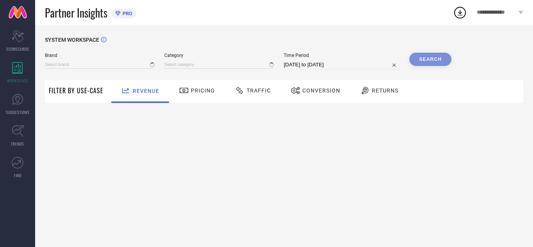
type input "AVANT"
type input "All"
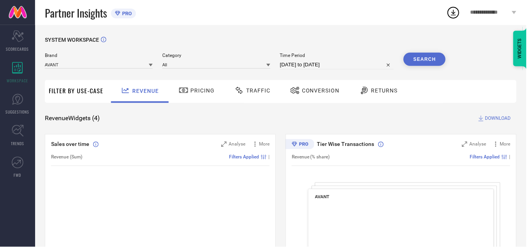
click at [250, 86] on div "Traffic" at bounding box center [253, 90] width 40 height 13
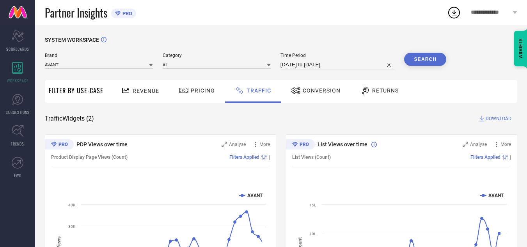
click at [361, 63] on input "[DATE] to [DATE]" at bounding box center [337, 64] width 114 height 9
select select "7"
select select "2025"
select select "8"
select select "2025"
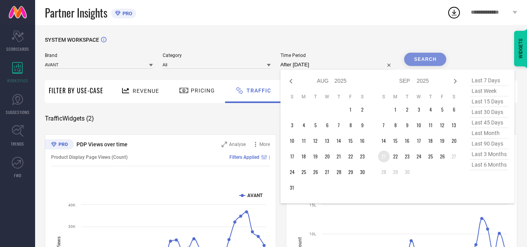
click at [384, 155] on td "21" at bounding box center [384, 157] width 12 height 12
type input "[DATE] to [DATE]"
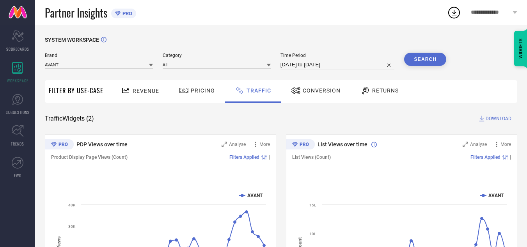
click at [425, 64] on button "Search" at bounding box center [425, 59] width 42 height 13
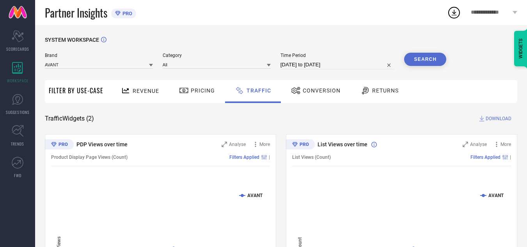
click at [502, 119] on span "DOWNLOAD" at bounding box center [498, 119] width 26 height 8
click at [297, 23] on div "Partner Insights PRO" at bounding box center [246, 12] width 402 height 25
click at [347, 67] on input "[DATE] to [DATE]" at bounding box center [337, 64] width 114 height 9
select select "8"
select select "2025"
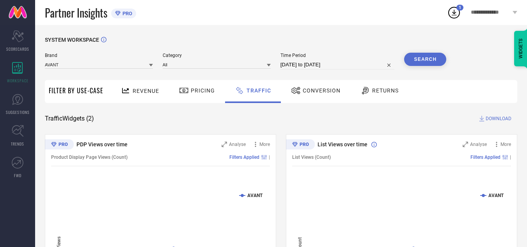
select select "9"
select select "2025"
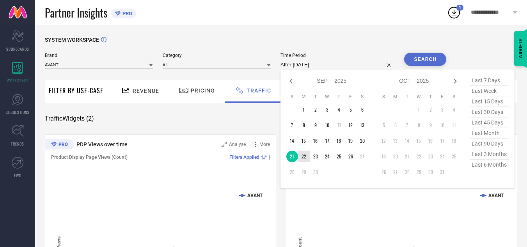
click at [308, 158] on td "22" at bounding box center [304, 157] width 12 height 12
type input "[DATE] to [DATE]"
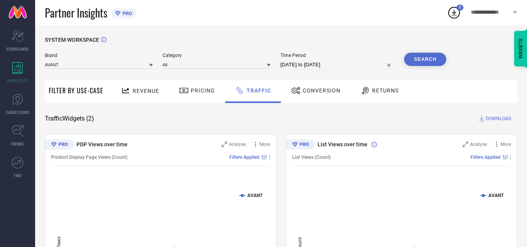
click at [416, 58] on button "Search" at bounding box center [425, 59] width 42 height 13
click at [494, 121] on span "DOWNLOAD" at bounding box center [498, 119] width 26 height 8
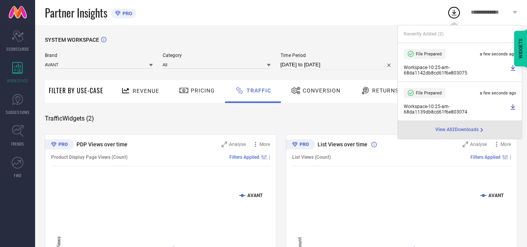
select select "8"
select select "2025"
select select "9"
select select "2025"
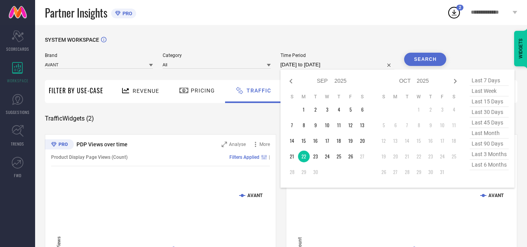
click at [354, 66] on input "[DATE] to [DATE]" at bounding box center [337, 64] width 114 height 9
click at [315, 156] on td "23" at bounding box center [316, 157] width 12 height 12
type input "[DATE] to [DATE]"
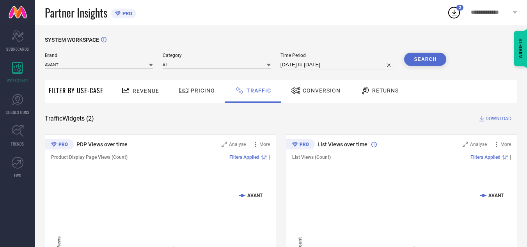
click at [420, 64] on button "Search" at bounding box center [425, 59] width 42 height 13
click at [489, 117] on span "DOWNLOAD" at bounding box center [498, 119] width 26 height 8
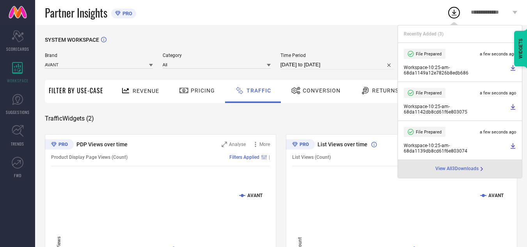
select select "8"
select select "2025"
select select "9"
select select "2025"
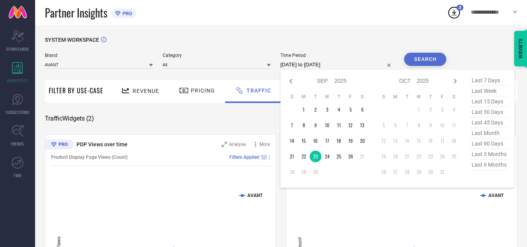
drag, startPoint x: 350, startPoint y: 65, endPoint x: 333, endPoint y: 168, distance: 104.3
click at [350, 65] on input "[DATE] to [DATE]" at bounding box center [337, 64] width 114 height 9
click at [329, 158] on td "24" at bounding box center [327, 157] width 12 height 12
type input "[DATE] to [DATE]"
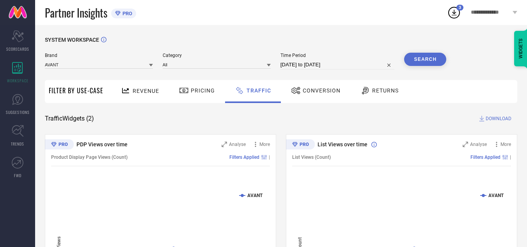
click at [427, 60] on button "Search" at bounding box center [425, 59] width 42 height 13
click at [490, 120] on span "DOWNLOAD" at bounding box center [498, 119] width 26 height 8
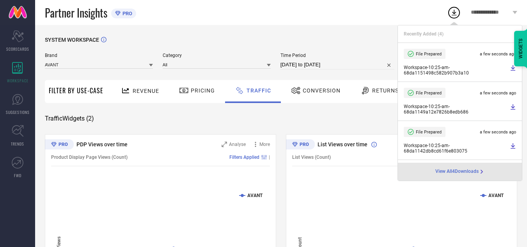
click at [351, 64] on input "[DATE] to [DATE]" at bounding box center [337, 64] width 114 height 9
select select "8"
select select "2025"
select select "9"
select select "2025"
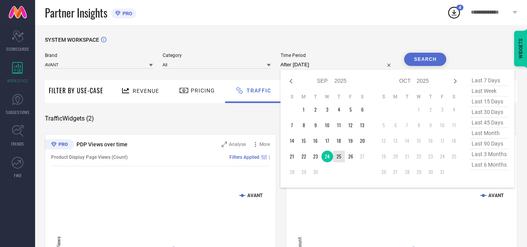
click at [340, 158] on td "25" at bounding box center [339, 157] width 12 height 12
type input "[DATE] to [DATE]"
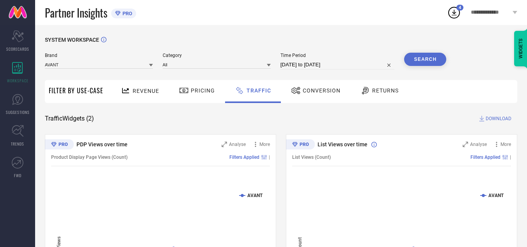
click at [438, 53] on button "Search" at bounding box center [425, 59] width 42 height 13
click at [497, 120] on span "DOWNLOAD" at bounding box center [498, 119] width 26 height 8
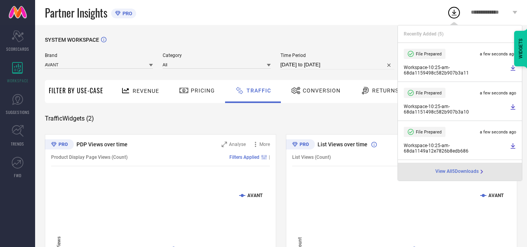
click at [352, 64] on input "[DATE] to [DATE]" at bounding box center [337, 64] width 114 height 9
select select "8"
select select "2025"
select select "9"
select select "2025"
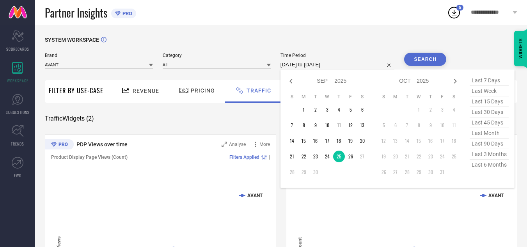
click at [285, 21] on div "Partner Insights PRO" at bounding box center [246, 12] width 402 height 25
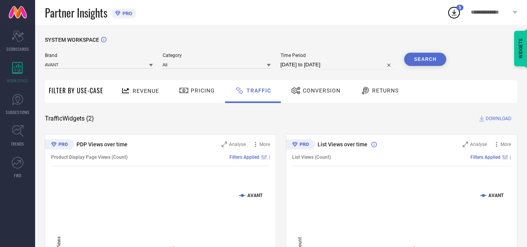
click at [346, 67] on input "[DATE] to [DATE]" at bounding box center [337, 64] width 114 height 9
select select "8"
select select "2025"
select select "9"
select select "2025"
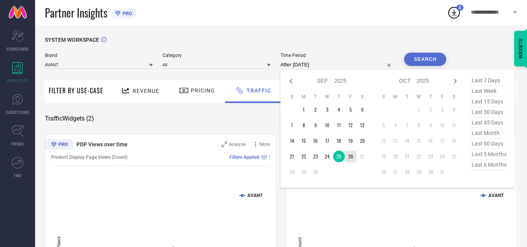
click at [349, 158] on td "26" at bounding box center [351, 157] width 12 height 12
type input "[DATE] to [DATE]"
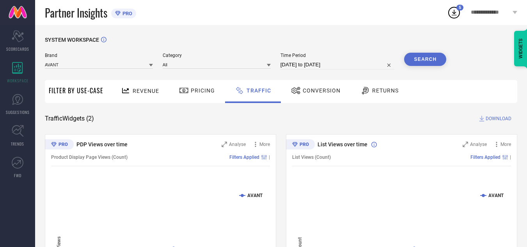
click at [430, 59] on button "Search" at bounding box center [425, 59] width 42 height 13
click at [501, 117] on span "DOWNLOAD" at bounding box center [498, 119] width 26 height 8
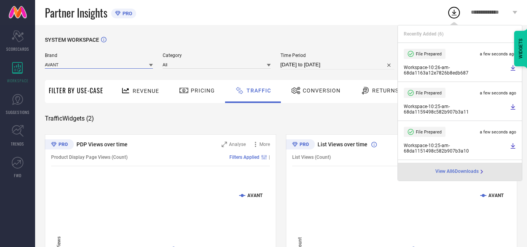
click at [101, 67] on input at bounding box center [99, 64] width 108 height 8
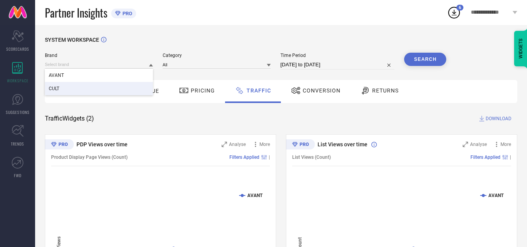
click at [78, 96] on div "Filter By Use-Case" at bounding box center [76, 91] width 55 height 23
click at [85, 65] on input at bounding box center [99, 64] width 108 height 8
click at [80, 88] on div "CULT" at bounding box center [99, 88] width 108 height 13
click at [184, 65] on input at bounding box center [217, 64] width 108 height 8
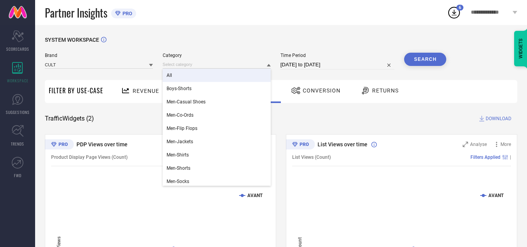
click at [191, 81] on div "All" at bounding box center [217, 75] width 108 height 13
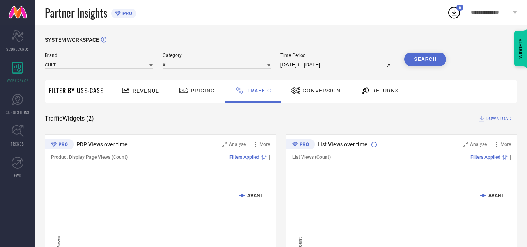
click at [324, 64] on input "[DATE] to [DATE]" at bounding box center [337, 64] width 114 height 9
select select "8"
select select "2025"
select select "9"
select select "2025"
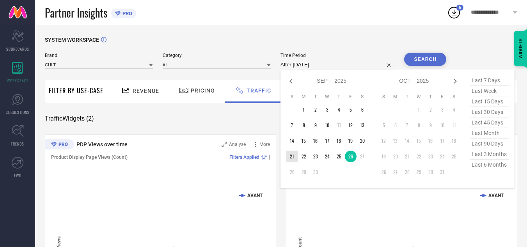
click at [294, 158] on td "21" at bounding box center [292, 157] width 12 height 12
type input "[DATE] to [DATE]"
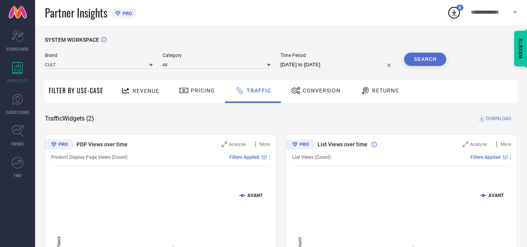
click at [421, 63] on button "Search" at bounding box center [425, 59] width 42 height 13
click at [496, 121] on span "DOWNLOAD" at bounding box center [498, 119] width 26 height 8
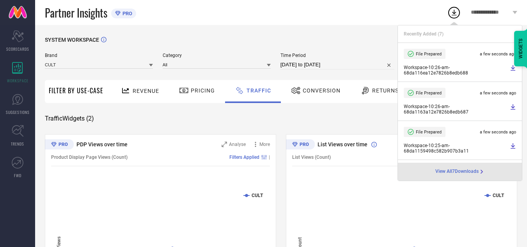
click at [349, 66] on input "[DATE] to [DATE]" at bounding box center [337, 64] width 114 height 9
select select "8"
select select "2025"
select select "9"
select select "2025"
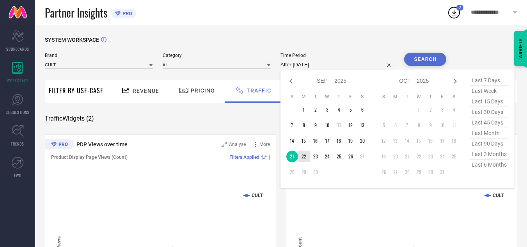
click at [302, 155] on td "22" at bounding box center [304, 157] width 12 height 12
type input "[DATE] to [DATE]"
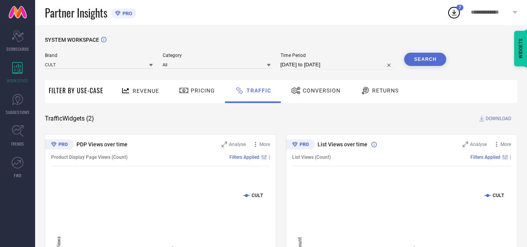
click at [435, 63] on button "Search" at bounding box center [425, 59] width 42 height 13
click at [496, 122] on span "DOWNLOAD" at bounding box center [498, 119] width 26 height 8
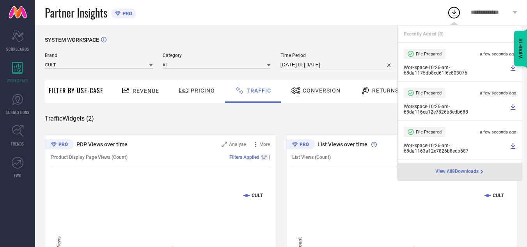
click at [349, 65] on input "[DATE] to [DATE]" at bounding box center [337, 64] width 114 height 9
select select "8"
select select "2025"
select select "9"
select select "2025"
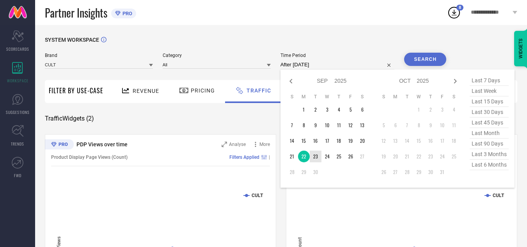
click at [315, 158] on td "23" at bounding box center [316, 157] width 12 height 12
type input "[DATE] to [DATE]"
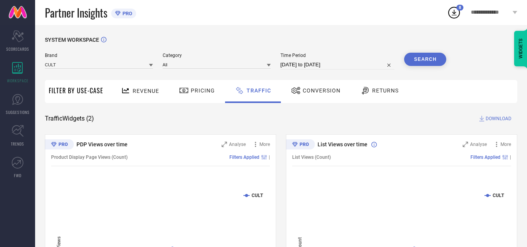
click at [426, 62] on button "Search" at bounding box center [425, 59] width 42 height 13
click at [496, 120] on span "DOWNLOAD" at bounding box center [498, 119] width 26 height 8
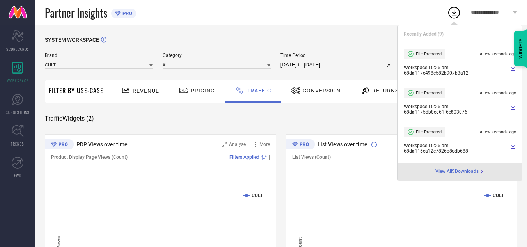
click at [353, 66] on input "[DATE] to [DATE]" at bounding box center [337, 64] width 114 height 9
select select "8"
select select "2025"
select select "9"
select select "2025"
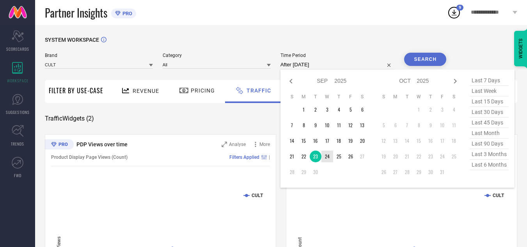
click at [326, 158] on td "24" at bounding box center [327, 157] width 12 height 12
type input "[DATE] to [DATE]"
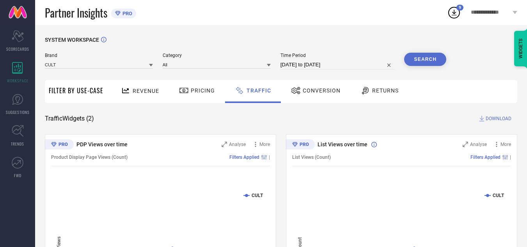
click at [423, 63] on button "Search" at bounding box center [425, 59] width 42 height 13
click at [492, 120] on span "DOWNLOAD" at bounding box center [498, 119] width 26 height 8
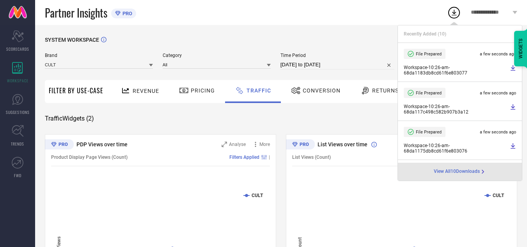
click at [326, 42] on div "SYSTEM WORKSPACE" at bounding box center [281, 45] width 472 height 16
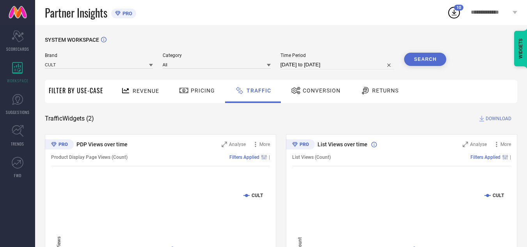
click at [351, 67] on input "[DATE] to [DATE]" at bounding box center [337, 64] width 114 height 9
select select "8"
select select "2025"
select select "9"
select select "2025"
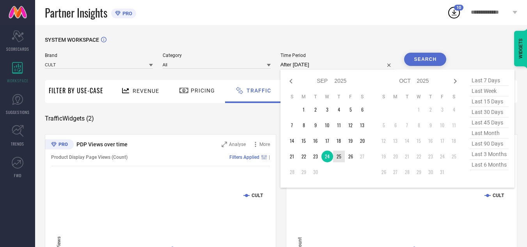
click at [339, 156] on td "25" at bounding box center [339, 157] width 12 height 12
type input "[DATE] to [DATE]"
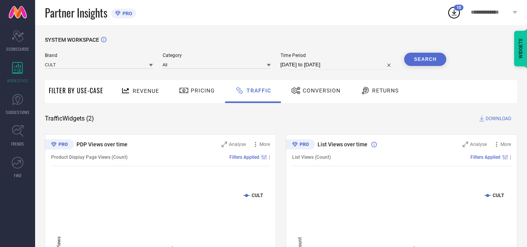
click at [420, 62] on button "Search" at bounding box center [425, 59] width 42 height 13
click at [494, 121] on span "DOWNLOAD" at bounding box center [498, 119] width 26 height 8
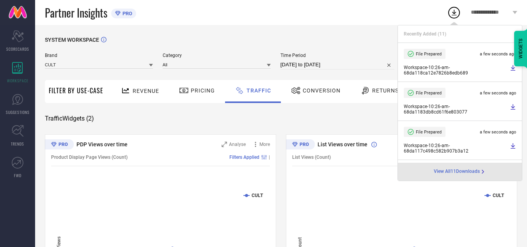
click at [358, 66] on input "[DATE] to [DATE]" at bounding box center [337, 64] width 114 height 9
select select "8"
select select "2025"
select select "9"
select select "2025"
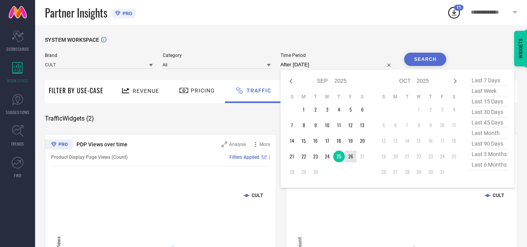
click at [350, 156] on td "26" at bounding box center [351, 157] width 12 height 12
type input "[DATE] to [DATE]"
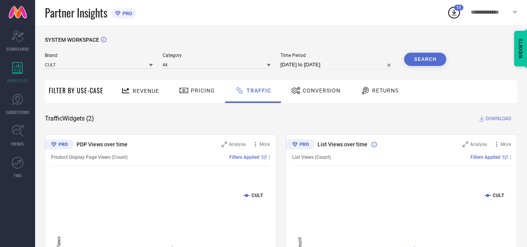
click at [425, 66] on button "Search" at bounding box center [425, 59] width 42 height 13
click at [494, 120] on span "DOWNLOAD" at bounding box center [498, 119] width 26 height 8
